Goal: Find specific page/section: Find specific page/section

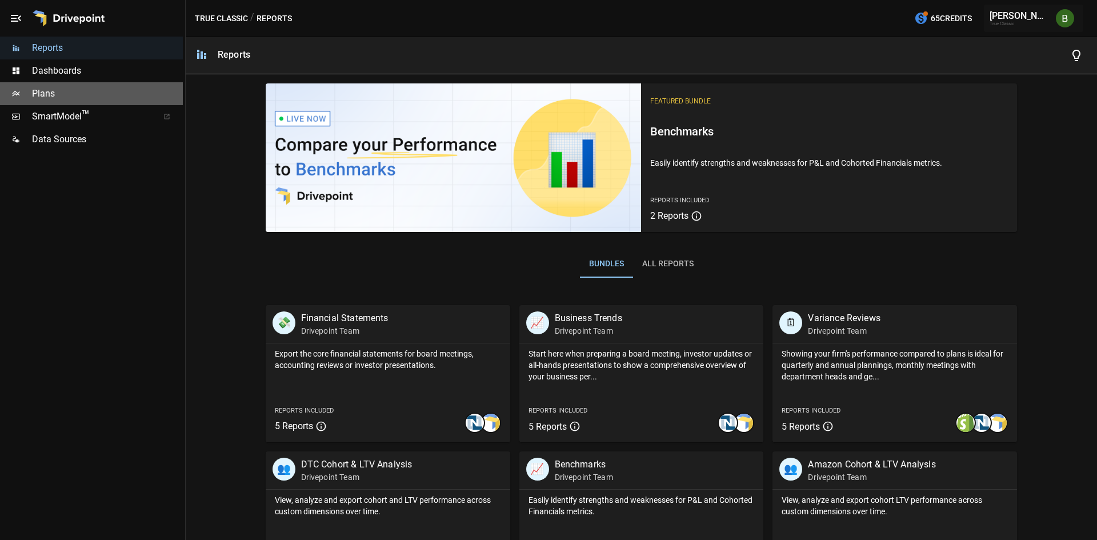
click at [48, 95] on span "Plans" at bounding box center [107, 94] width 151 height 14
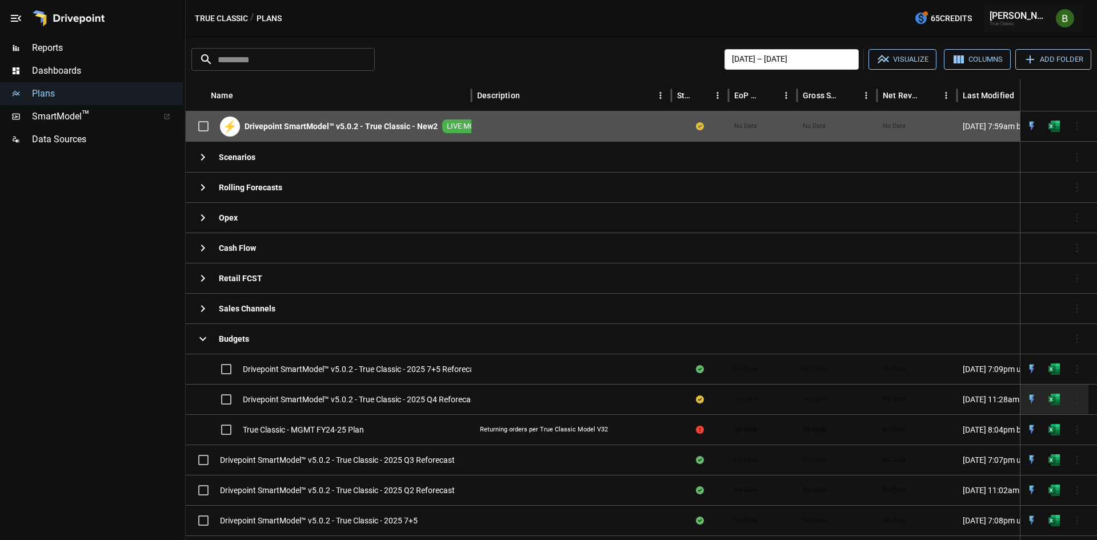
click at [356, 399] on span "Drivepoint SmartModel™ v5.0.2 - True Classic - 2025 Q4 Reforecast" at bounding box center [360, 399] width 235 height 11
